Goal: Task Accomplishment & Management: Use online tool/utility

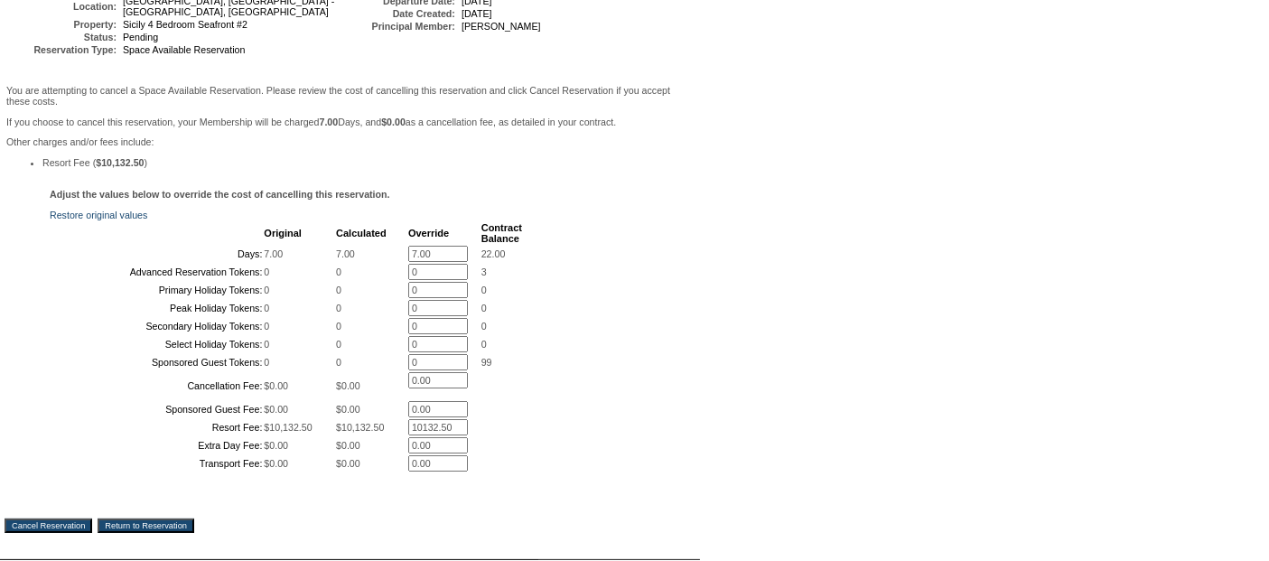
scroll to position [456, 0]
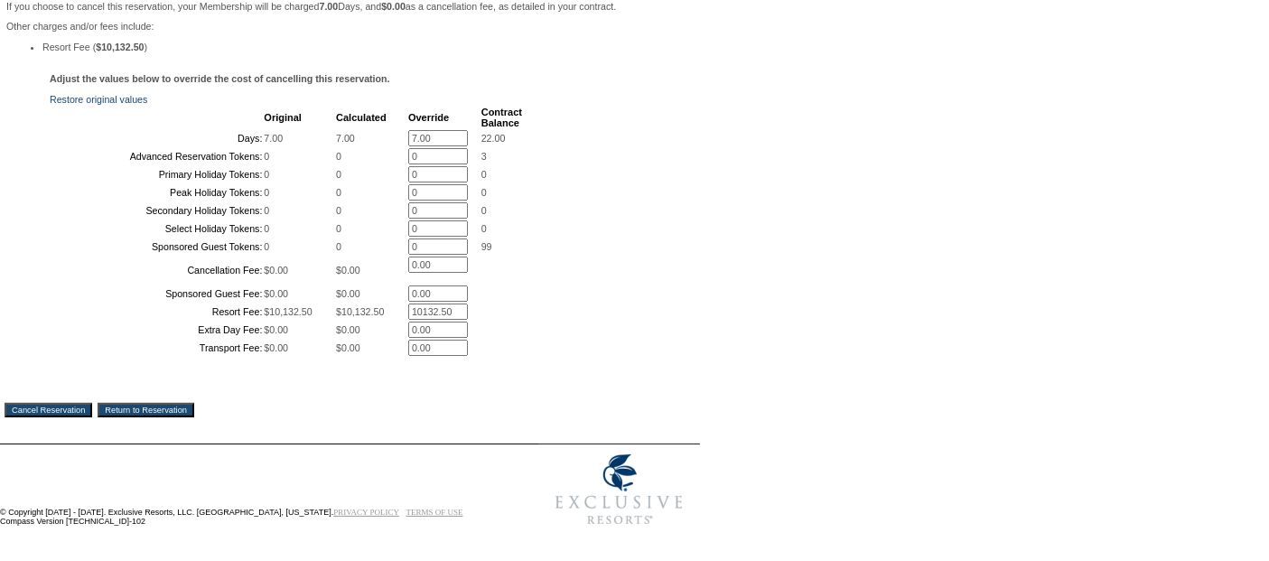
drag, startPoint x: 435, startPoint y: 22, endPoint x: 350, endPoint y: 0, distance: 88.5
click at [369, 130] on tr "Days: 7.00 7.00 7.00 * 22.00" at bounding box center [286, 138] width 471 height 16
type input "0"
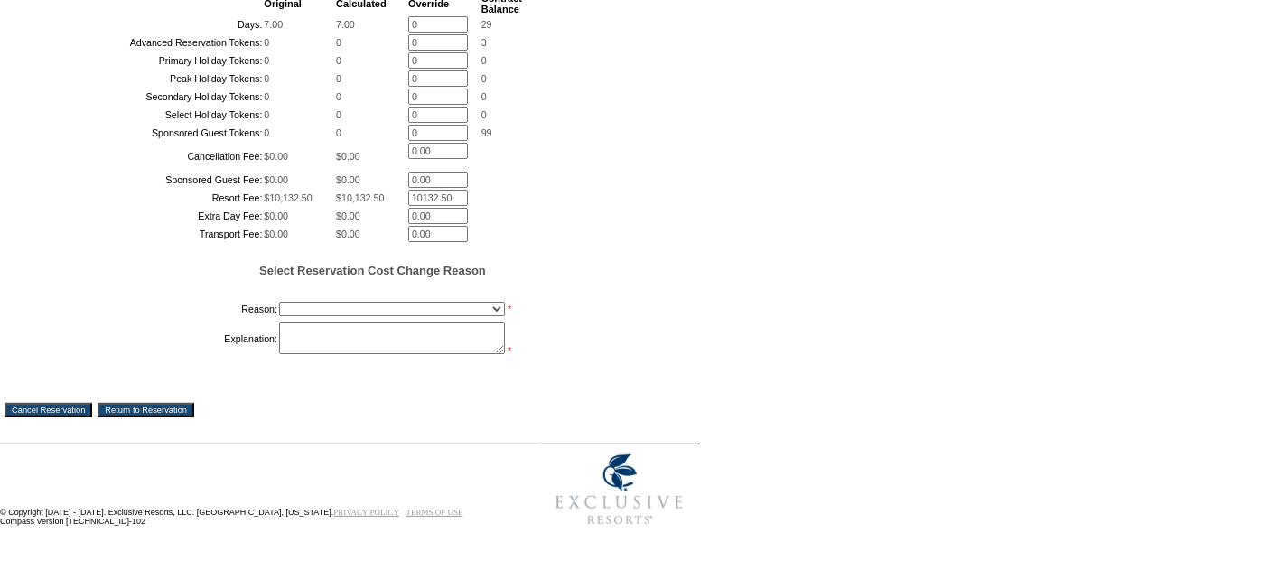
drag, startPoint x: 453, startPoint y: 280, endPoint x: 377, endPoint y: 273, distance: 76.2
click at [377, 206] on tr "Resort Fee: $10,132.50 $10,132.50 10132.50 *" at bounding box center [286, 198] width 471 height 16
type input "0"
click at [305, 316] on select "Creating Continuous Stay Days Booked After Cancellation Experiential / Hotel / …" at bounding box center [392, 309] width 226 height 14
select select "1023"
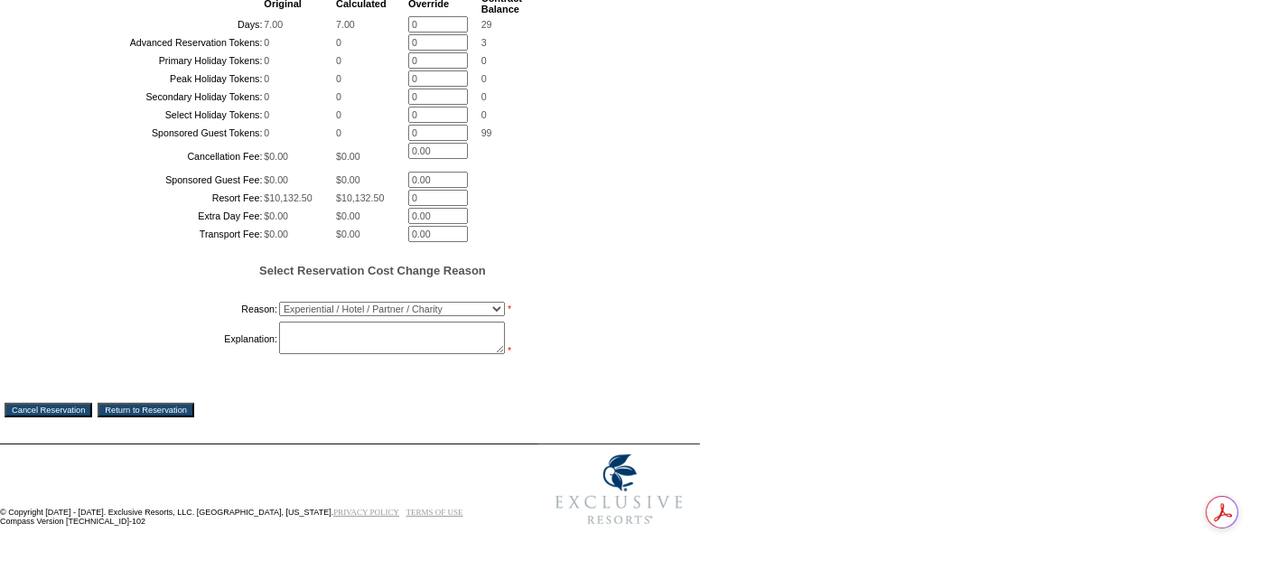
click at [279, 316] on select "Creating Continuous Stay Days Booked After Cancellation Experiential / Hotel / …" at bounding box center [392, 309] width 226 height 14
click at [332, 354] on textarea at bounding box center [392, 338] width 226 height 33
click at [282, 354] on textarea "extending hold while member look sinto it-pc" at bounding box center [392, 338] width 226 height 33
click at [323, 354] on textarea "extending hold while member looks into it-pc" at bounding box center [392, 338] width 226 height 33
type textarea "extending hold while member looks into last minute res-pc"
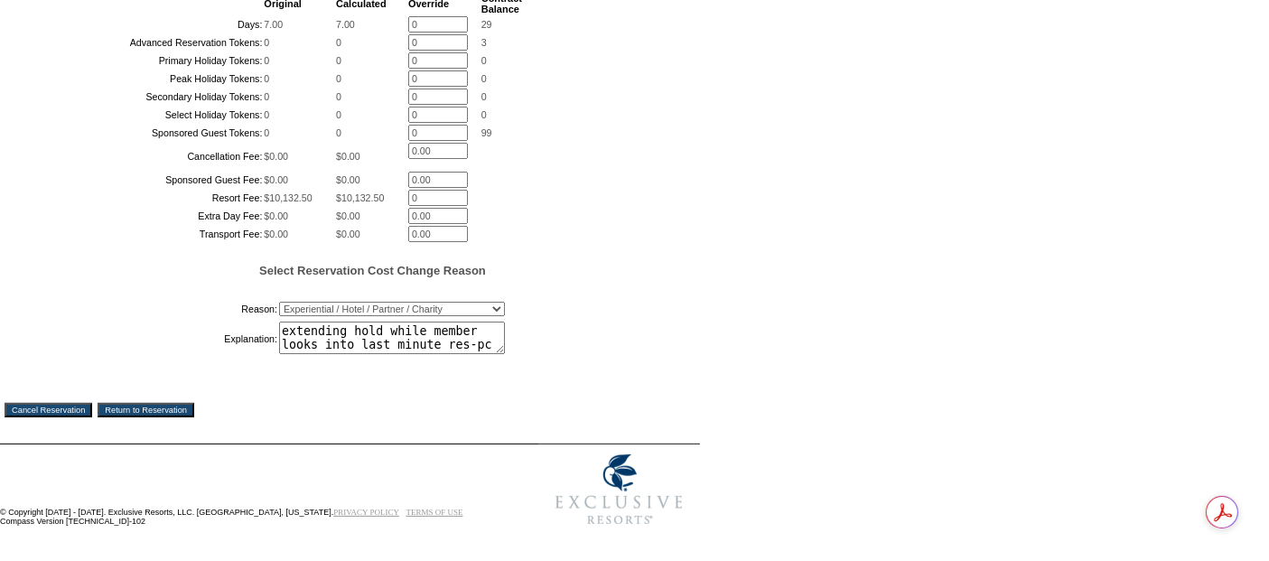
click at [92, 417] on input "Cancel Reservation" at bounding box center [49, 410] width 88 height 14
